Goal: Information Seeking & Learning: Learn about a topic

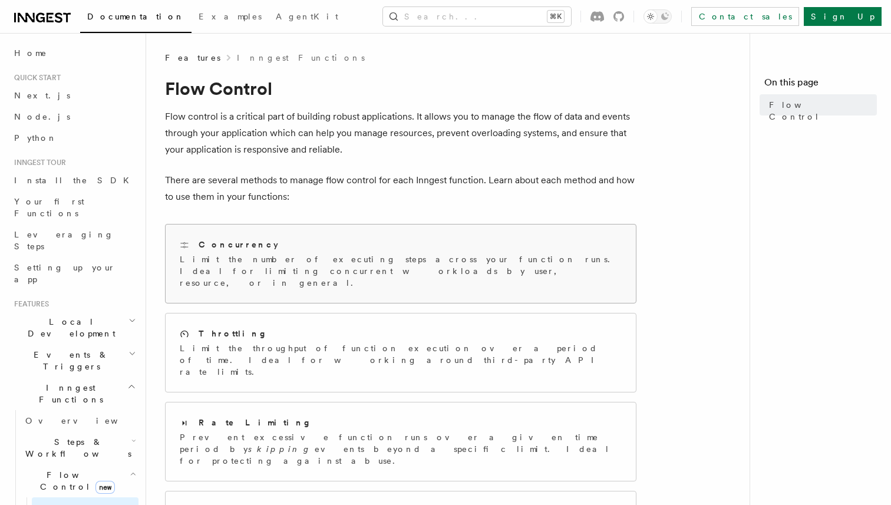
click at [430, 272] on p "Limit the number of executing steps across your function runs. Ideal for limiti…" at bounding box center [401, 270] width 442 height 35
